Goal: Use online tool/utility: Utilize a website feature to perform a specific function

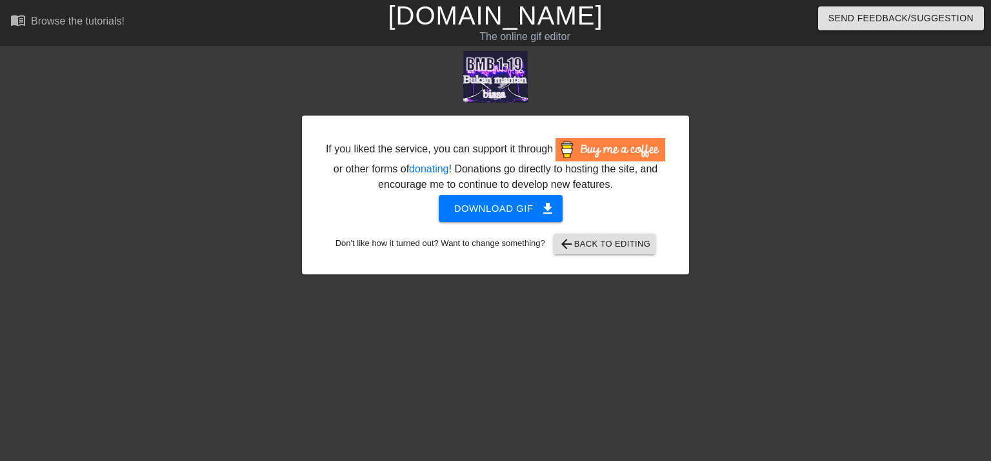
click at [587, 255] on div "If you liked the service, you can support it through or other forms of donating…" at bounding box center [495, 195] width 387 height 159
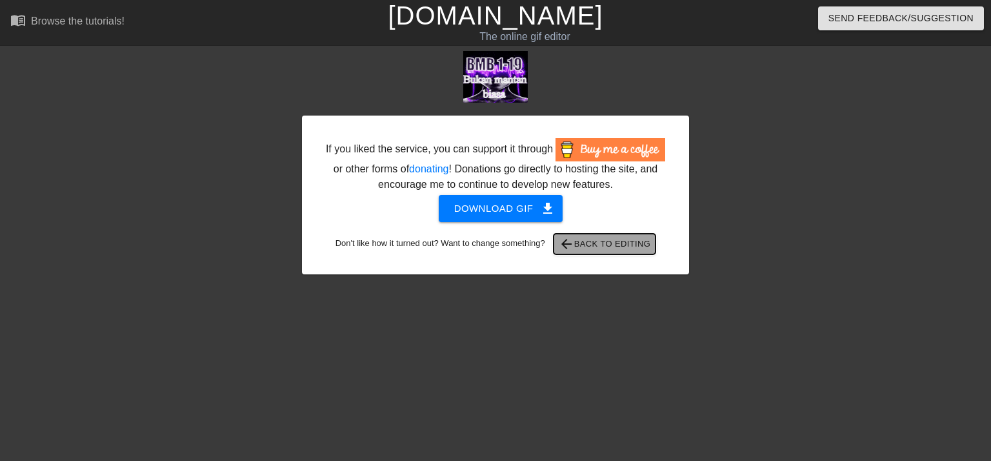
click at [596, 249] on span "arrow_back Back to Editing" at bounding box center [605, 243] width 92 height 15
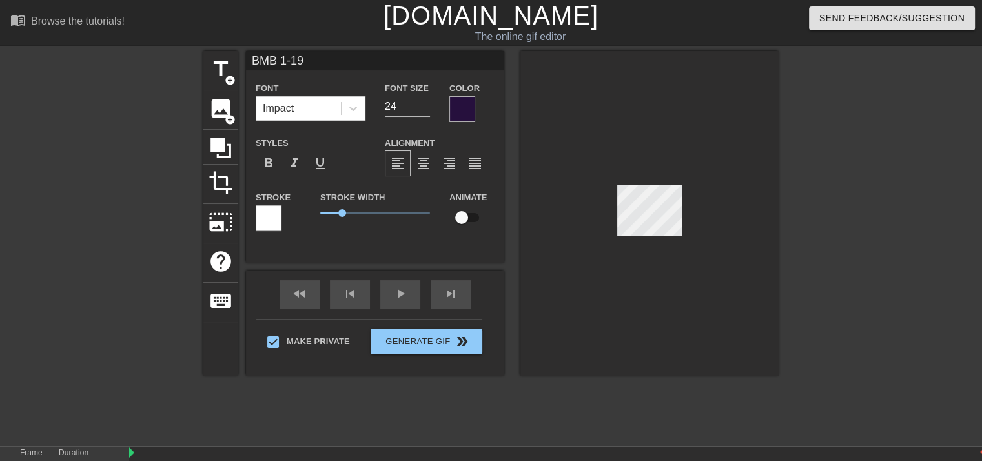
click at [276, 66] on input "BMB 1-19" at bounding box center [375, 60] width 258 height 19
type input "HDN 1-19"
click at [386, 63] on input "HDN 1-19" at bounding box center [375, 60] width 258 height 19
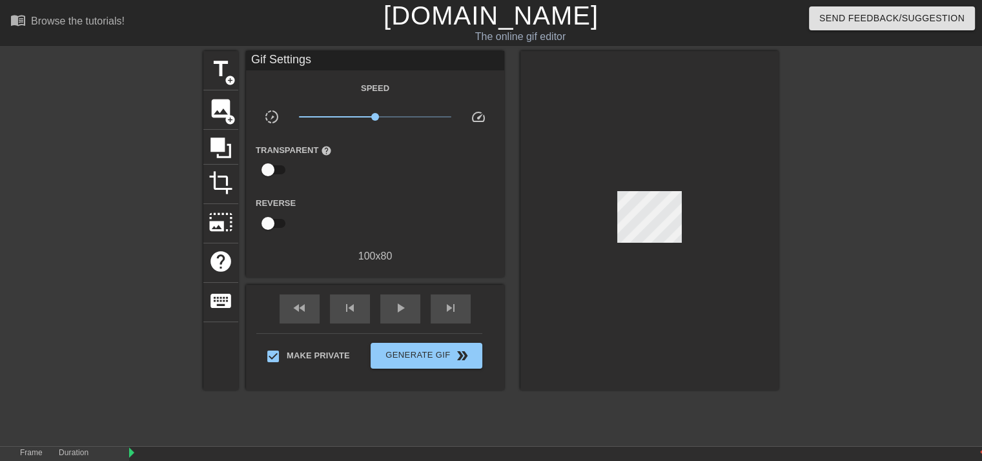
click at [648, 117] on div at bounding box center [649, 220] width 258 height 339
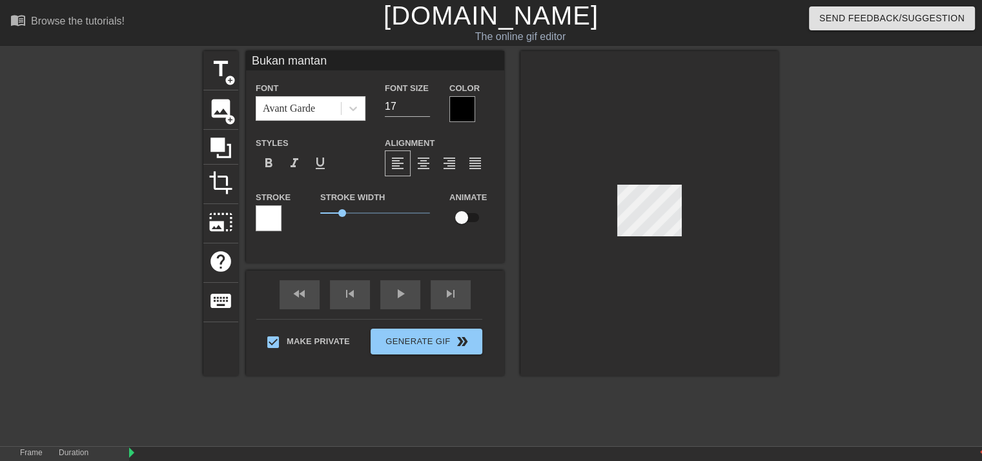
click at [343, 52] on input "Bukan mantan" at bounding box center [375, 60] width 258 height 19
type input "B"
type input "How do"
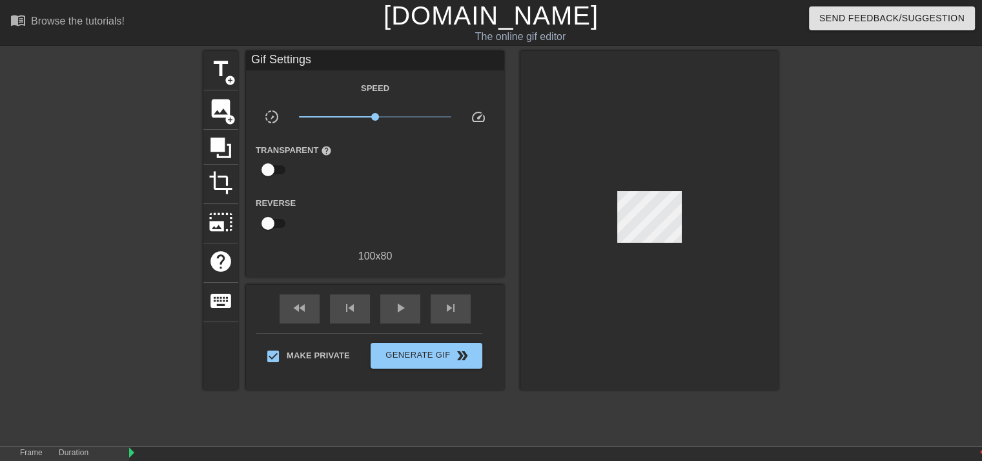
click at [687, 294] on div at bounding box center [649, 220] width 258 height 339
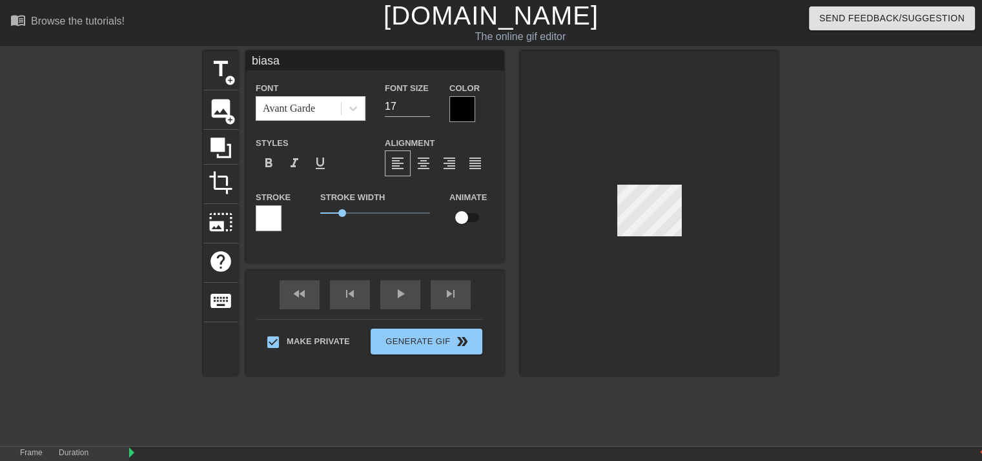
click at [330, 59] on input "biasa" at bounding box center [375, 60] width 258 height 19
type input "b"
type input "numb remix"
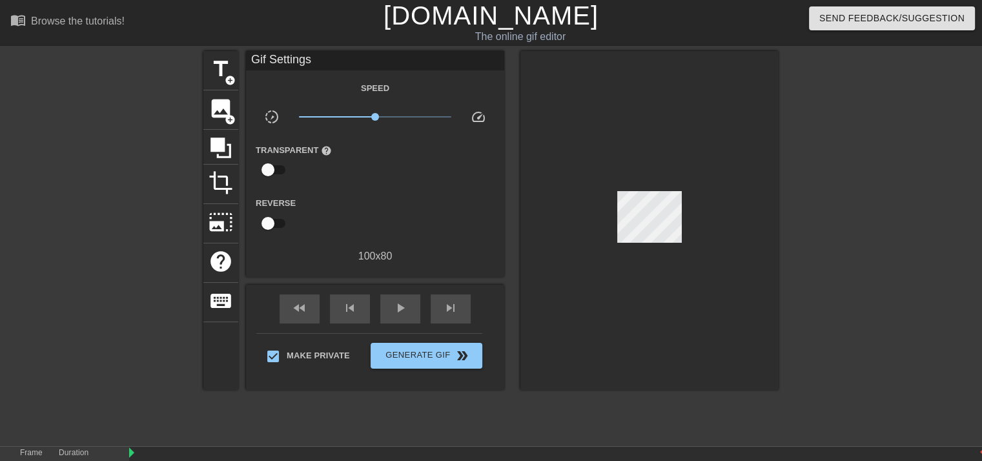
click at [773, 439] on div "menu_book Browse the tutorials! [DOMAIN_NAME] The online gif editor Send Feedba…" at bounding box center [491, 286] width 982 height 573
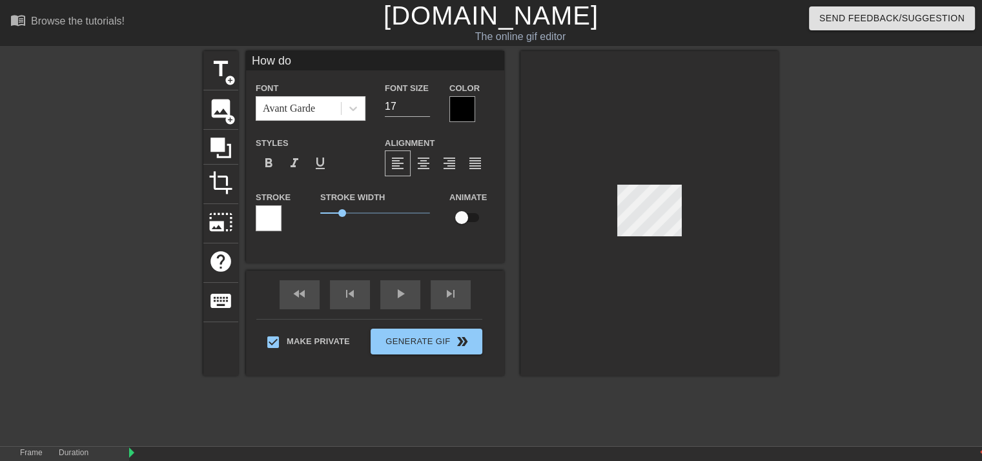
type input "numb remix"
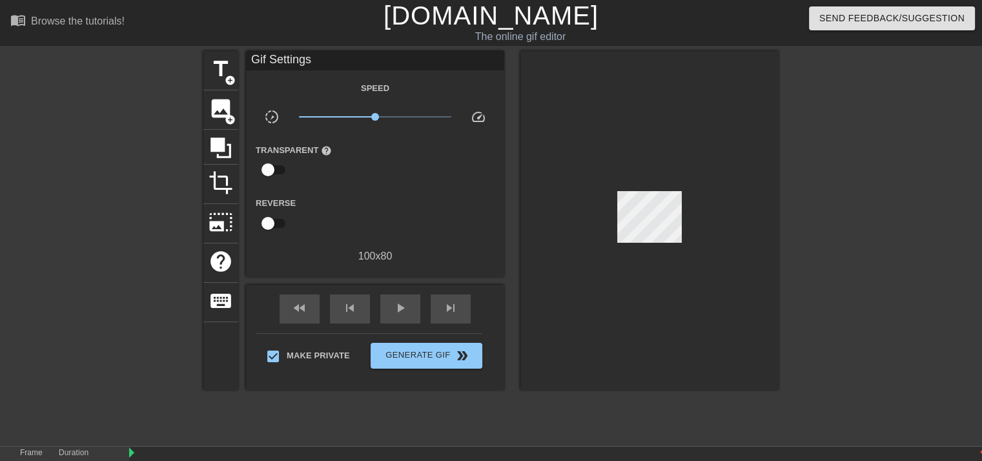
click at [653, 328] on div at bounding box center [649, 220] width 258 height 339
click at [438, 356] on span "Generate Gif double_arrow" at bounding box center [426, 355] width 101 height 15
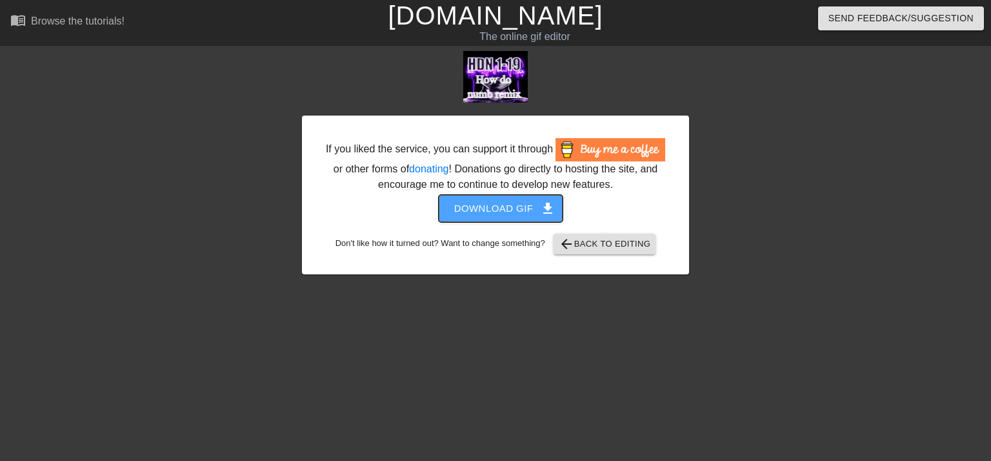
click at [514, 207] on span "Download gif get_app" at bounding box center [501, 208] width 94 height 17
click at [514, 210] on span "Download gif get_app" at bounding box center [501, 208] width 94 height 17
